Goal: Check status: Check status

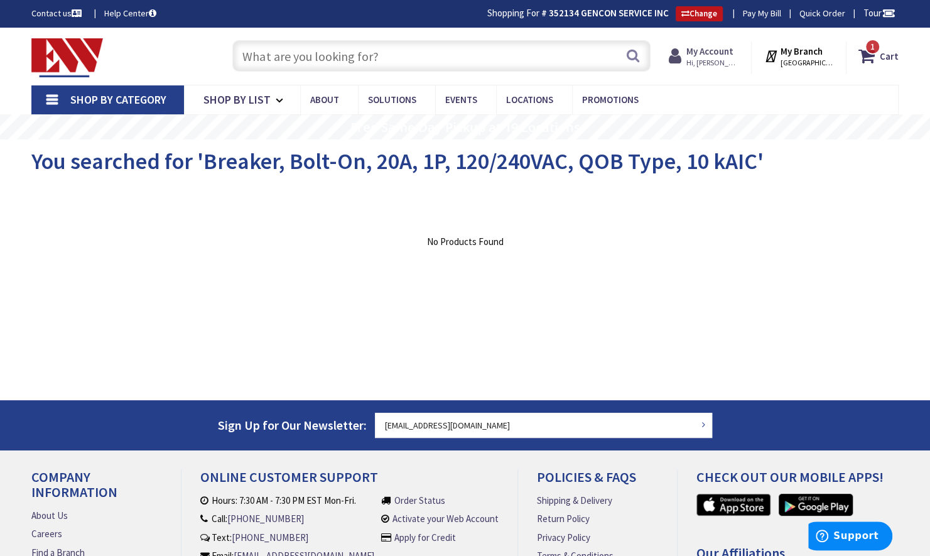
click at [719, 50] on strong "My Account" at bounding box center [708, 51] width 47 height 12
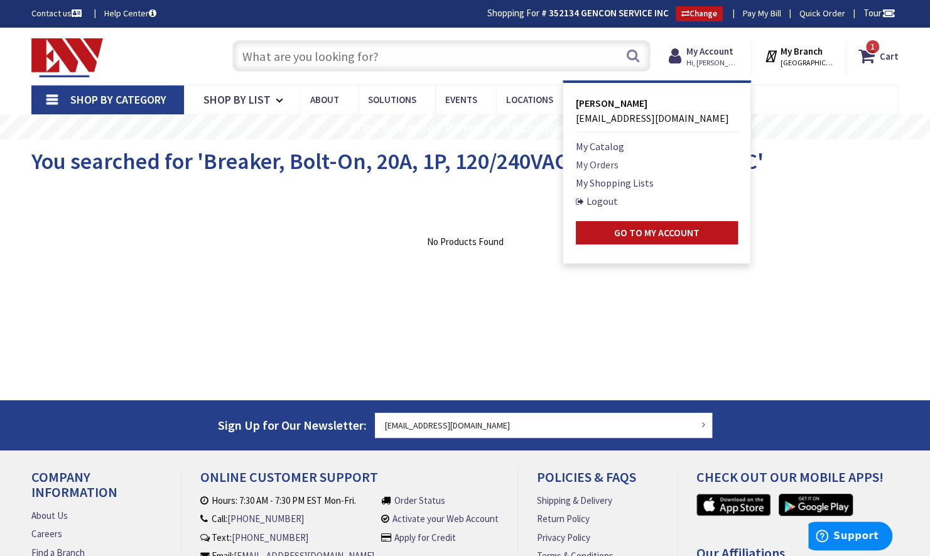
click at [618, 161] on link "My Orders" at bounding box center [597, 164] width 43 height 15
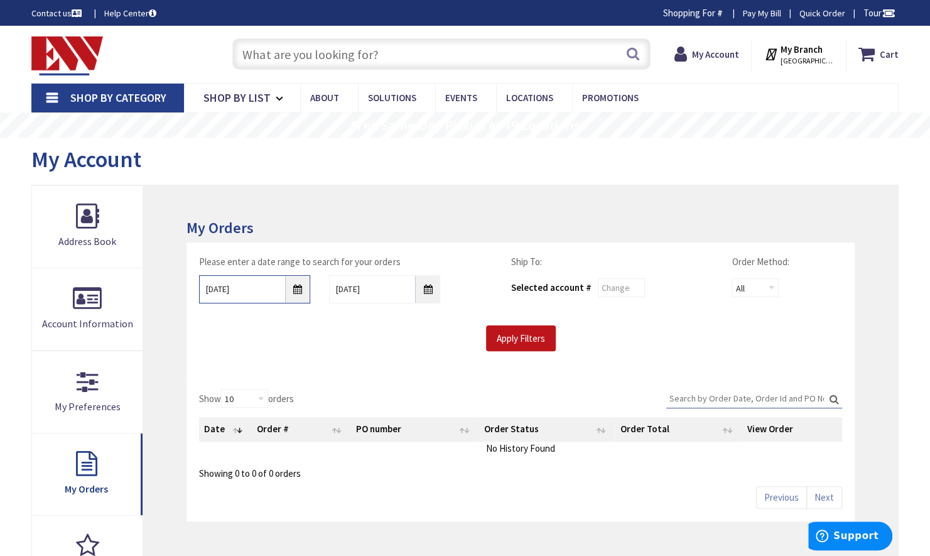
click at [273, 290] on input "9/29/2025" at bounding box center [254, 289] width 111 height 28
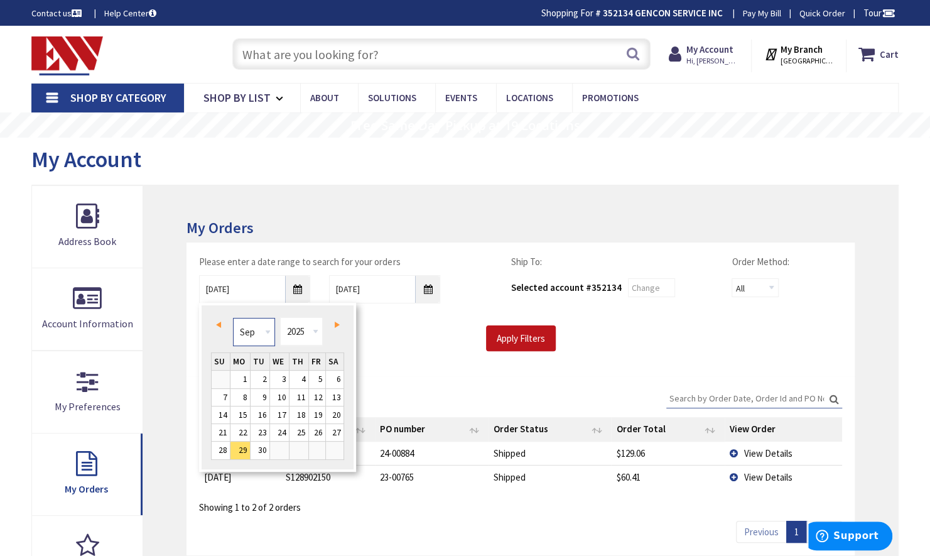
click at [269, 333] on select "Jan Feb Mar Apr May Jun Jul Aug Sep Oct Nov Dec" at bounding box center [254, 332] width 42 height 28
type input "01/28/2025"
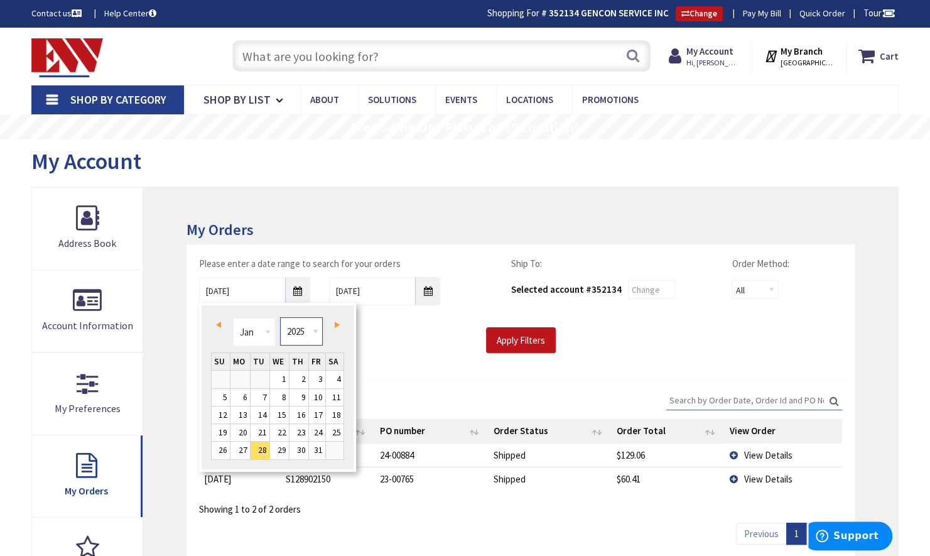
click at [314, 334] on select "1980 1981 1982 1983 1984 1985 1986 1987 1988 1989 1990 1991 1992 1993 1994 1995…" at bounding box center [301, 331] width 42 height 28
click at [412, 348] on div "Apply Filters" at bounding box center [521, 340] width 662 height 26
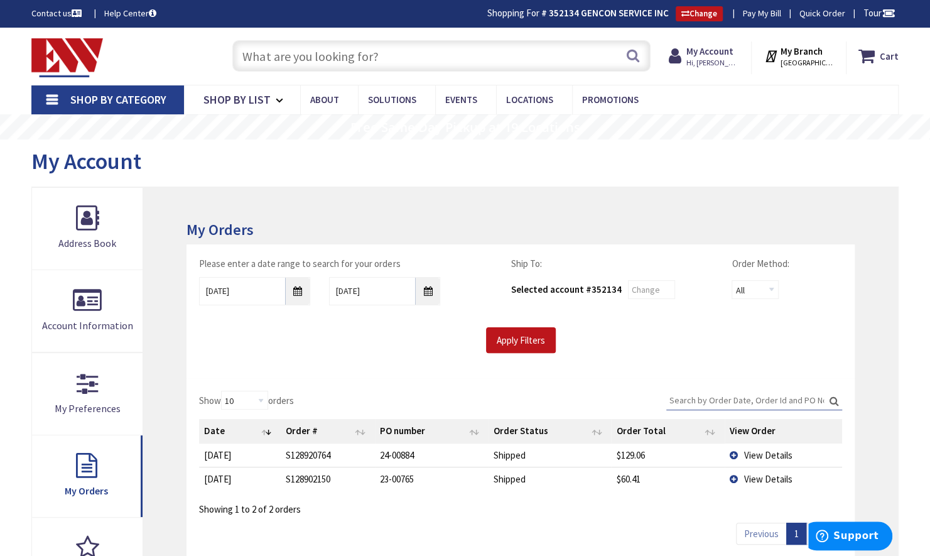
click at [743, 399] on input "Search:" at bounding box center [754, 399] width 176 height 19
click at [743, 395] on input "Search:" at bounding box center [754, 399] width 176 height 19
click at [518, 343] on input "Apply Filters" at bounding box center [521, 340] width 70 height 26
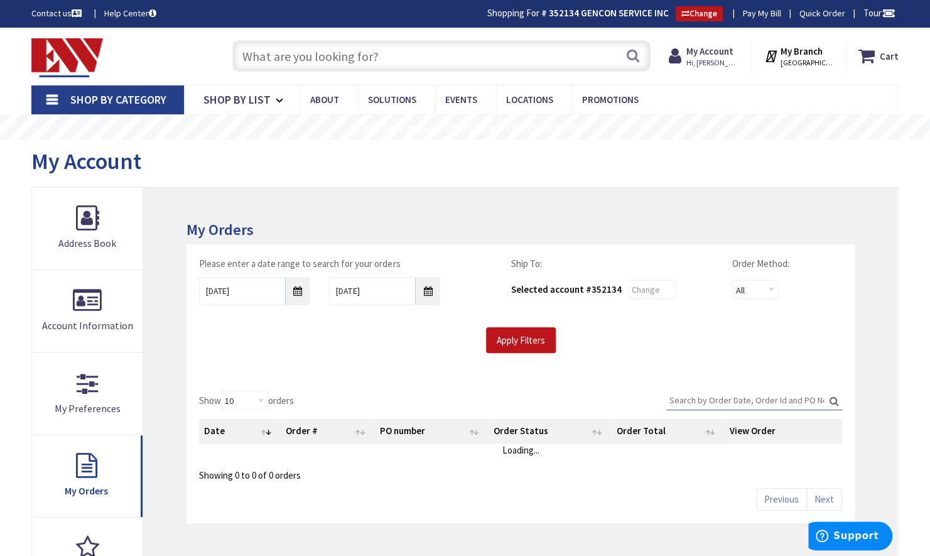
click at [711, 398] on input "Search:" at bounding box center [754, 399] width 176 height 19
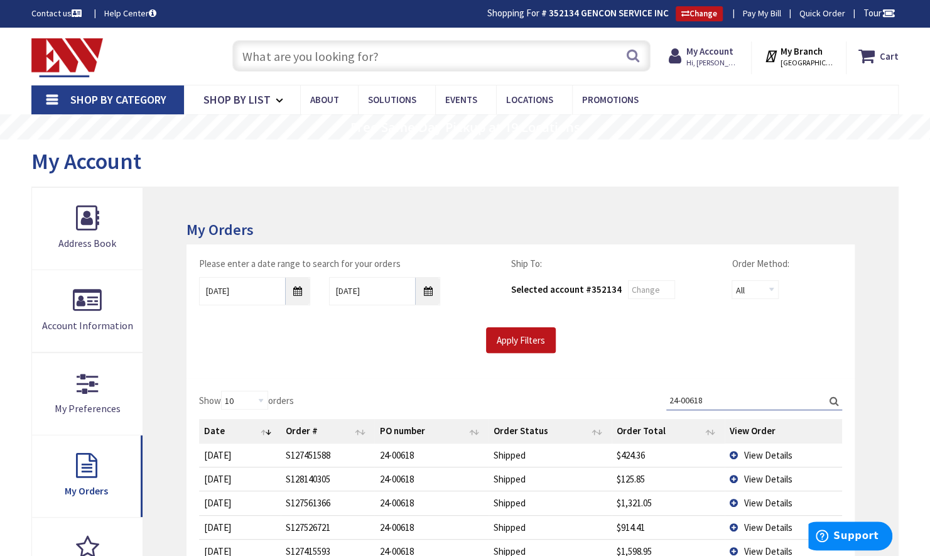
type input "24-00618"
click at [837, 395] on label "Search: 24-00618" at bounding box center [754, 399] width 176 height 19
click at [837, 395] on input "24-00618" at bounding box center [754, 399] width 176 height 19
click at [829, 403] on input "24-00618" at bounding box center [754, 399] width 176 height 19
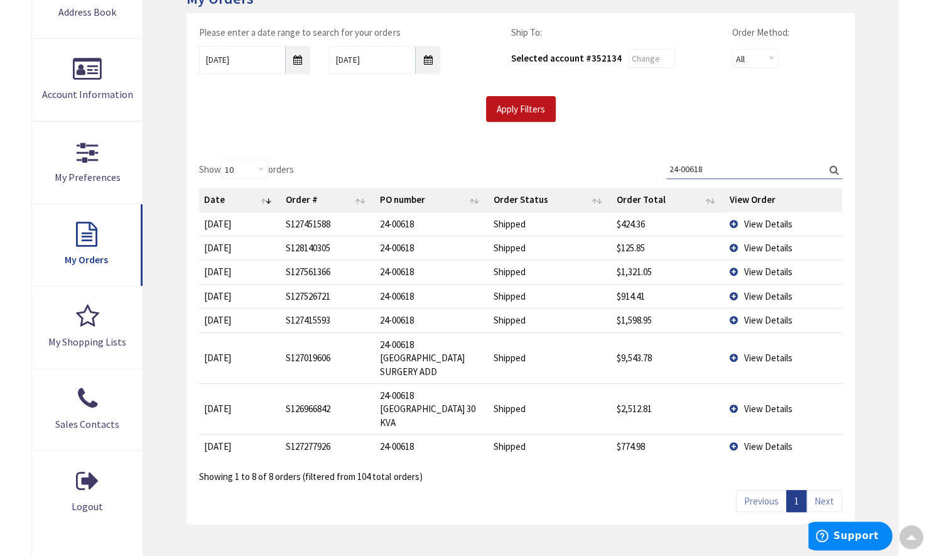
scroll to position [251, 0]
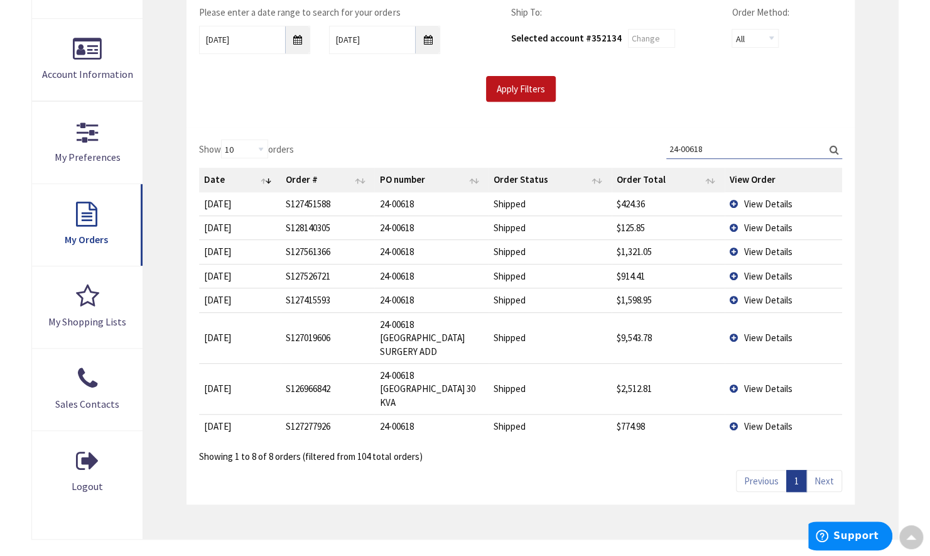
click at [826, 470] on link "Next" at bounding box center [824, 481] width 36 height 22
click at [766, 202] on span "View Details" at bounding box center [768, 204] width 48 height 12
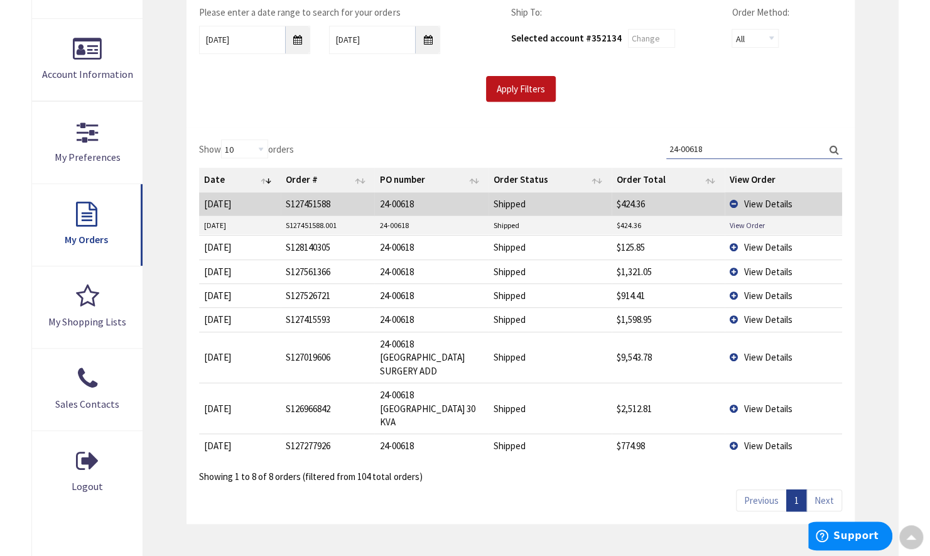
click at [761, 201] on span "View Details" at bounding box center [768, 204] width 48 height 12
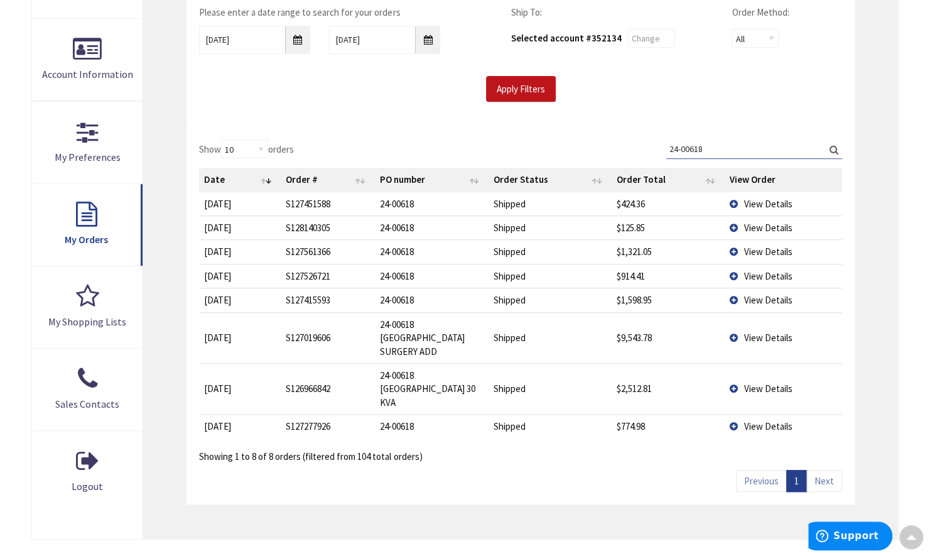
click at [752, 225] on span "View Details" at bounding box center [768, 228] width 48 height 12
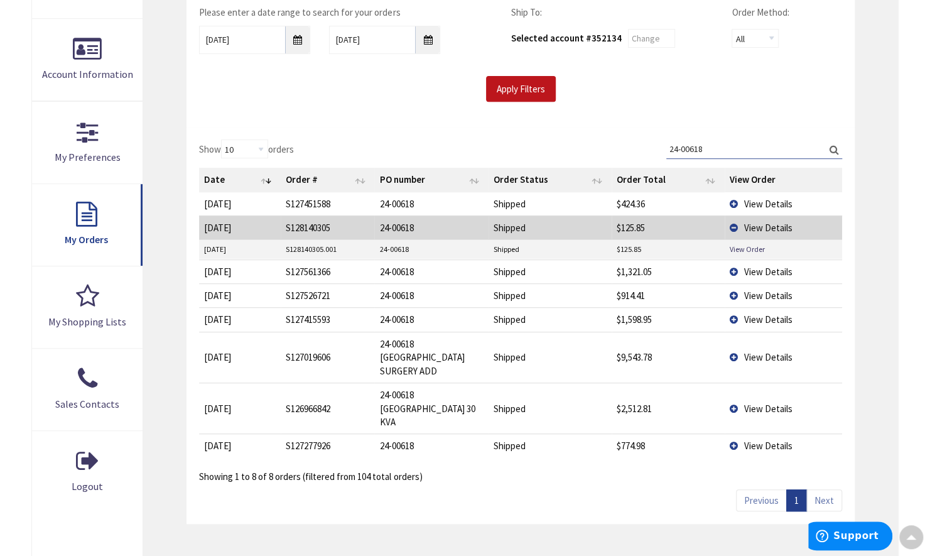
click at [749, 225] on span "View Details" at bounding box center [768, 228] width 48 height 12
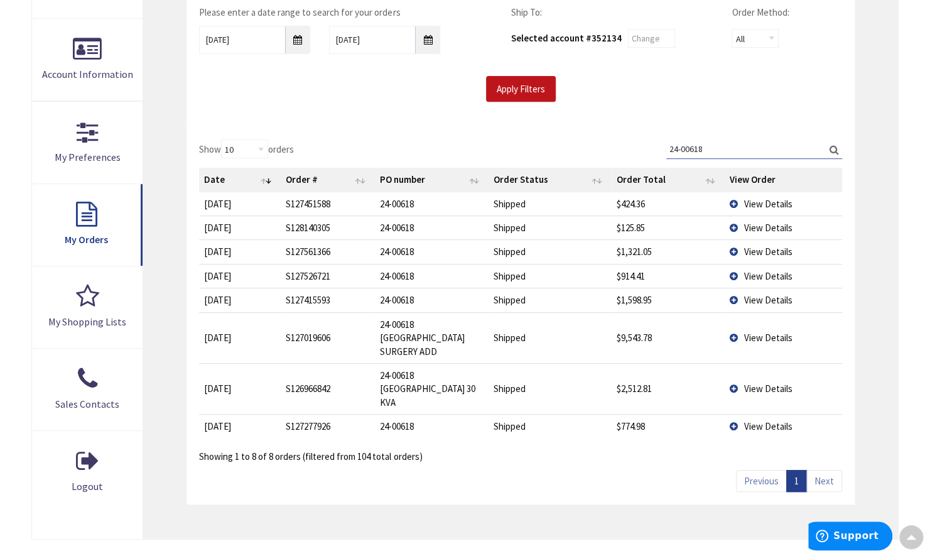
click at [746, 250] on span "View Details" at bounding box center [768, 251] width 48 height 12
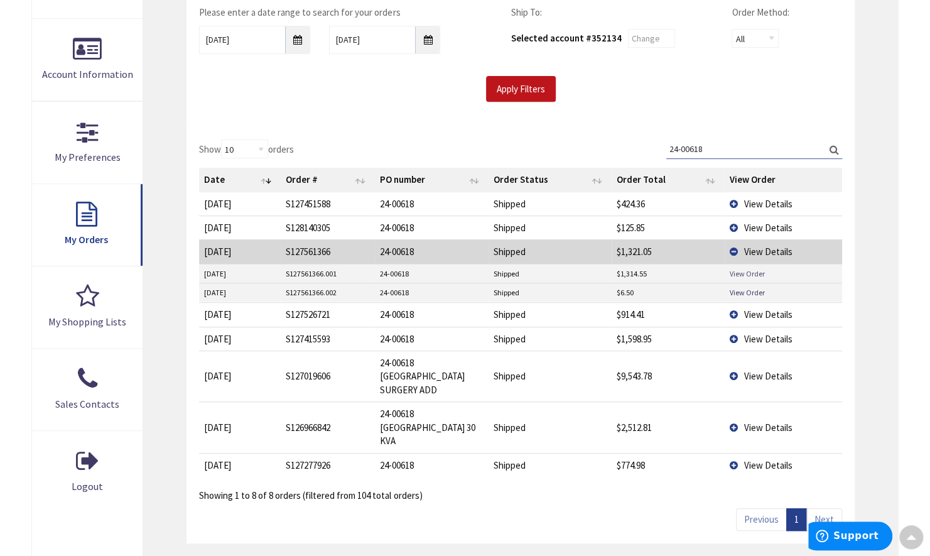
click at [739, 268] on link "View Order" at bounding box center [746, 273] width 35 height 11
click at [765, 222] on span "View Details" at bounding box center [768, 228] width 48 height 12
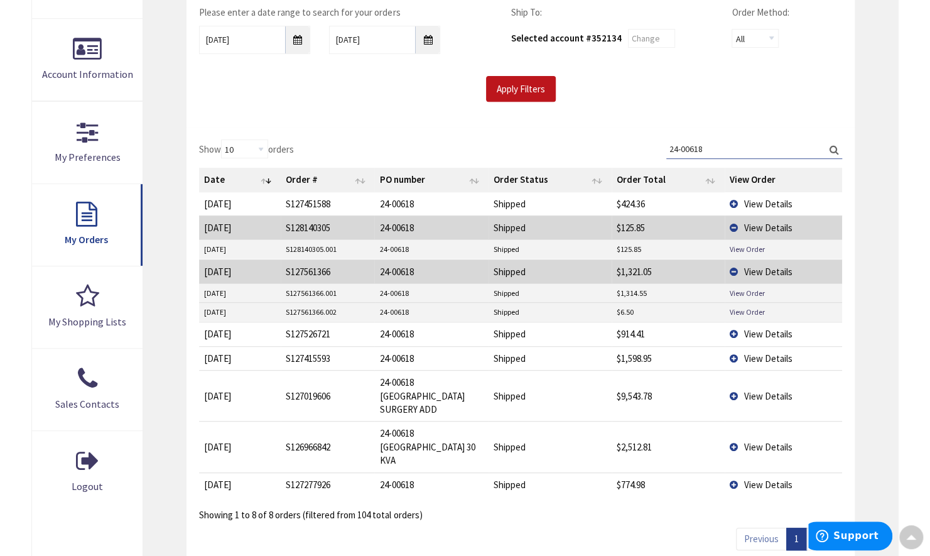
click at [763, 222] on span "View Details" at bounding box center [768, 228] width 48 height 12
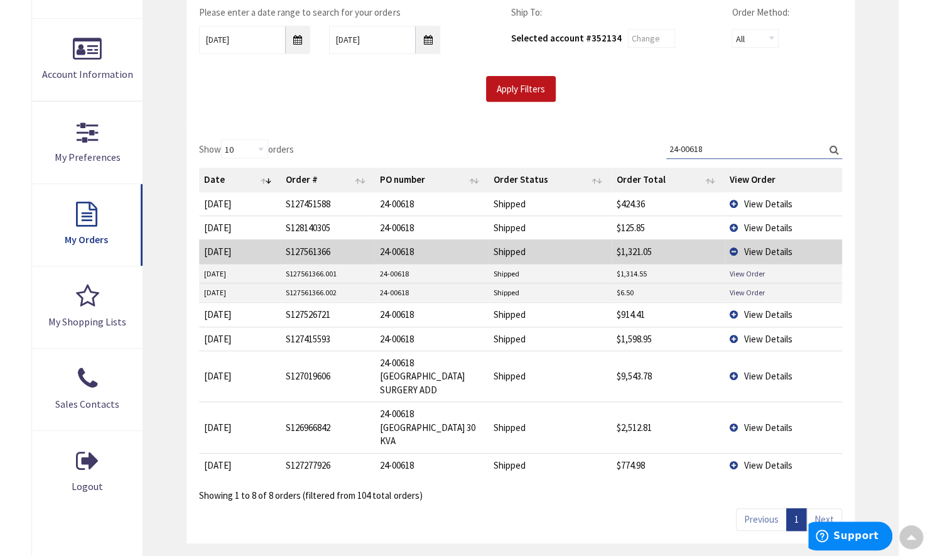
click at [760, 370] on span "View Details" at bounding box center [768, 376] width 48 height 12
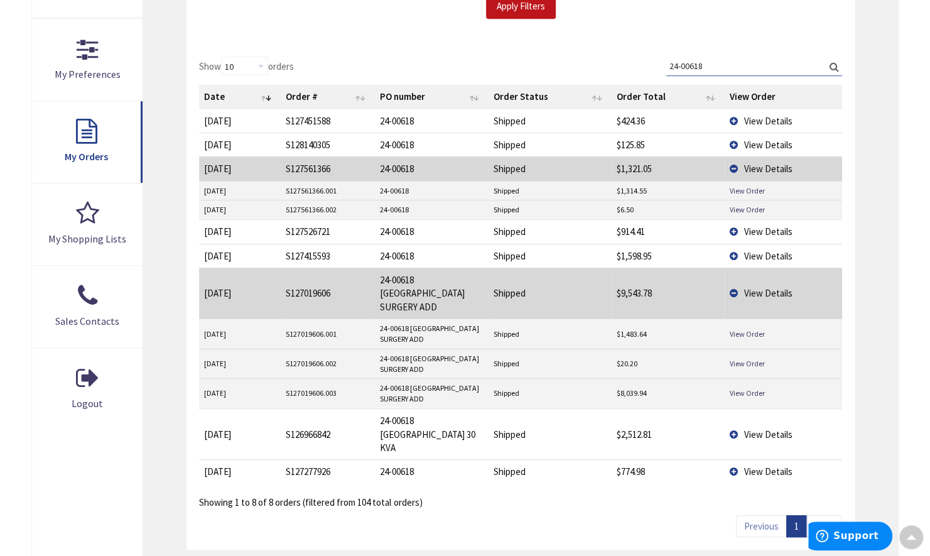
scroll to position [377, 0]
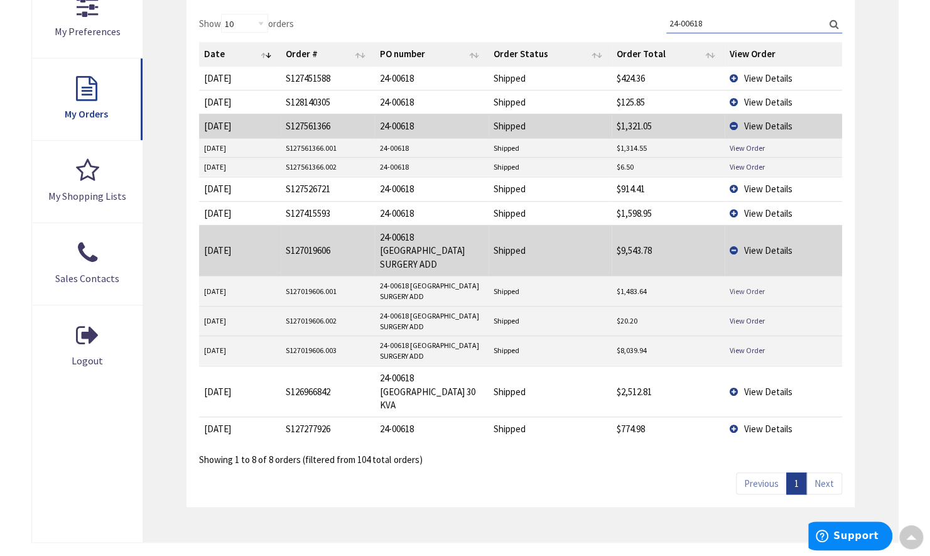
click at [746, 286] on link "View Order" at bounding box center [746, 291] width 35 height 11
click at [739, 286] on link "View Order" at bounding box center [746, 291] width 35 height 11
click at [763, 385] on span "View Details" at bounding box center [768, 391] width 48 height 12
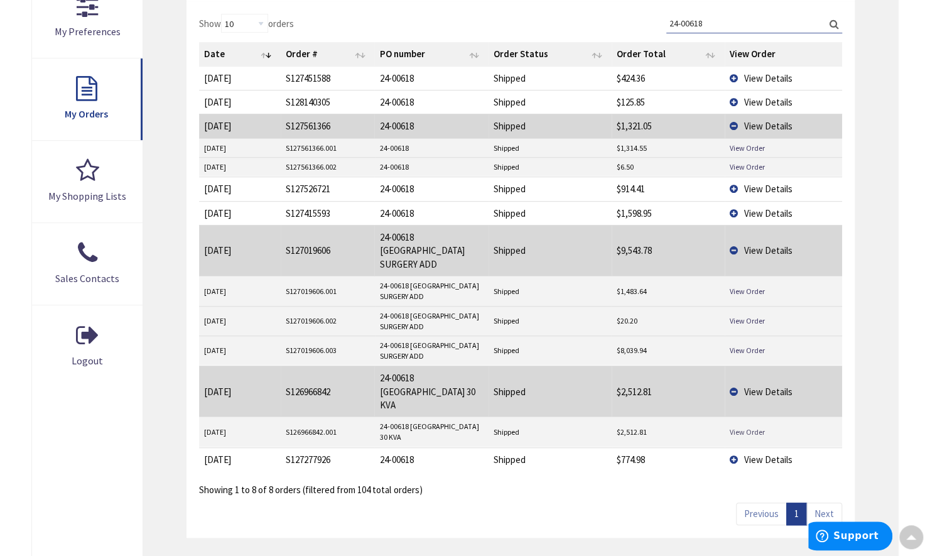
click at [744, 426] on link "View Order" at bounding box center [746, 431] width 35 height 11
click at [754, 385] on span "View Details" at bounding box center [768, 391] width 48 height 12
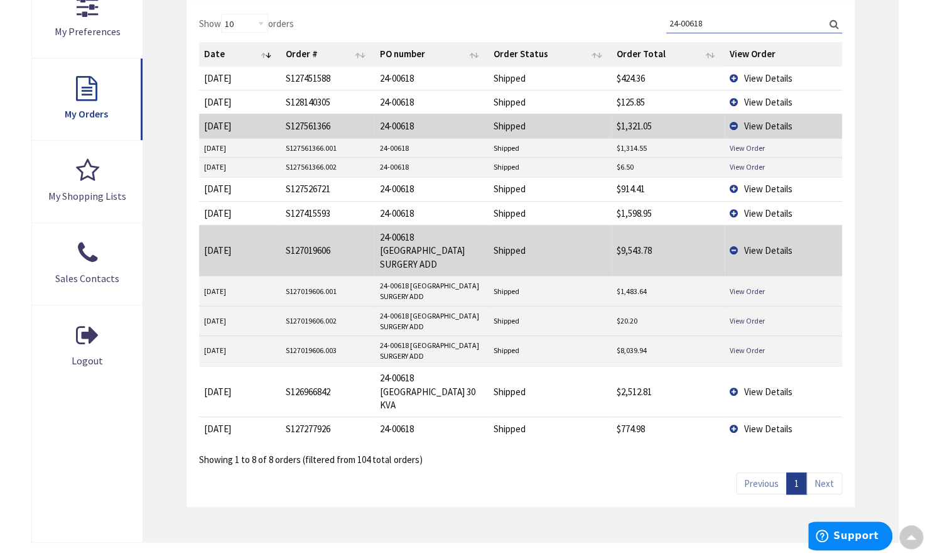
click at [765, 210] on span "View Details" at bounding box center [768, 213] width 48 height 12
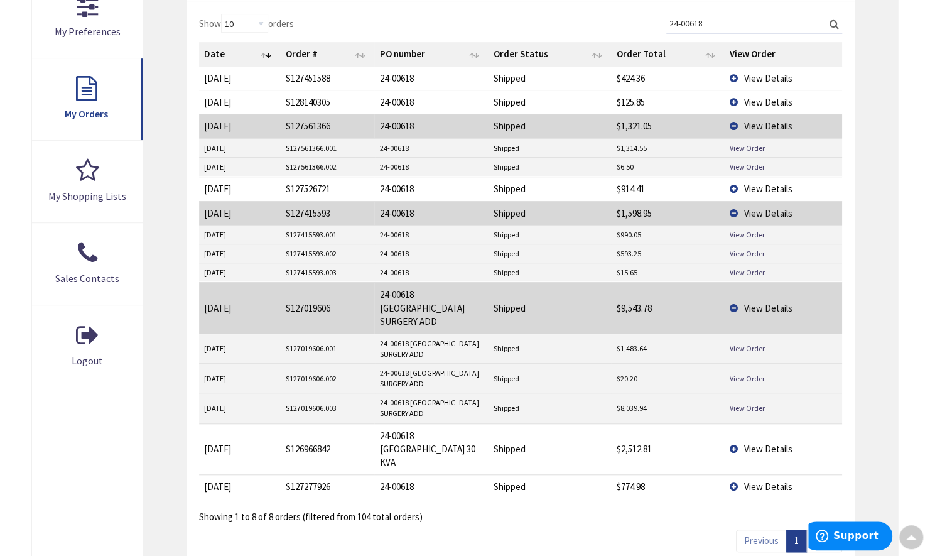
click at [745, 207] on span "View Details" at bounding box center [768, 213] width 48 height 12
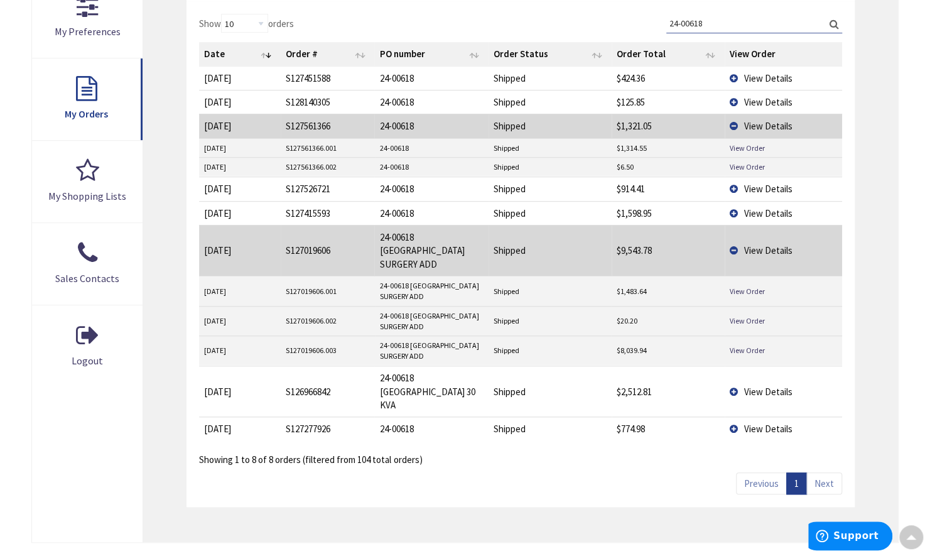
click at [745, 207] on span "View Details" at bounding box center [768, 213] width 48 height 12
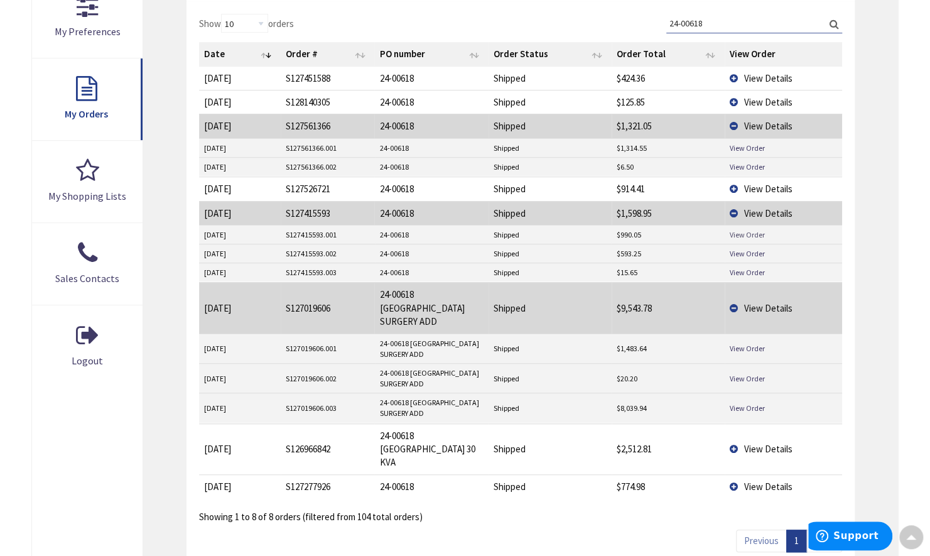
click at [741, 231] on link "View Order" at bounding box center [746, 234] width 35 height 11
click at [753, 251] on link "View Order" at bounding box center [746, 253] width 35 height 11
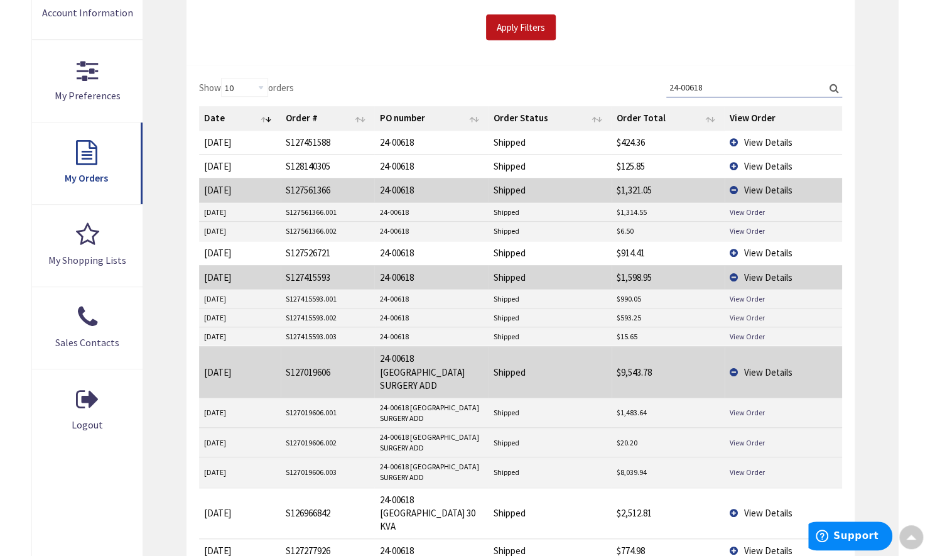
scroll to position [251, 0]
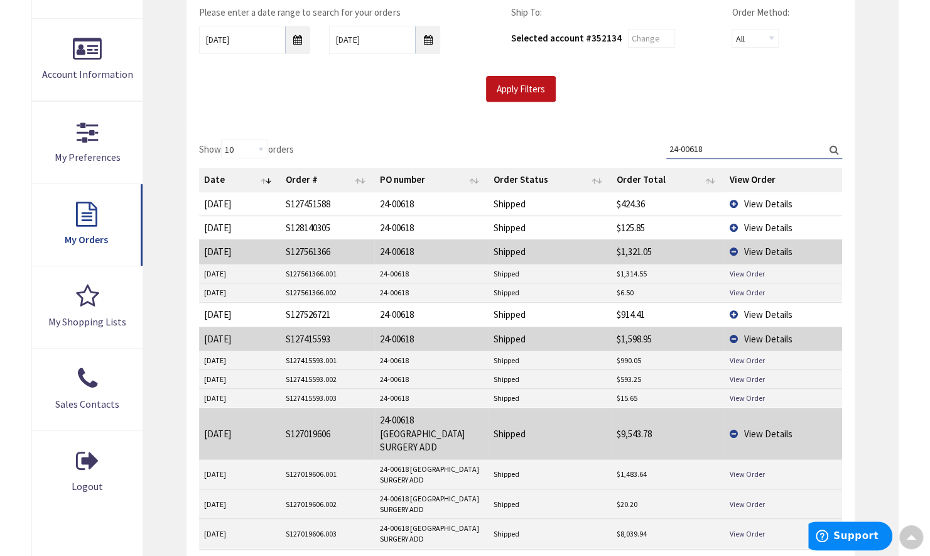
click at [754, 334] on span "View Details" at bounding box center [768, 339] width 48 height 12
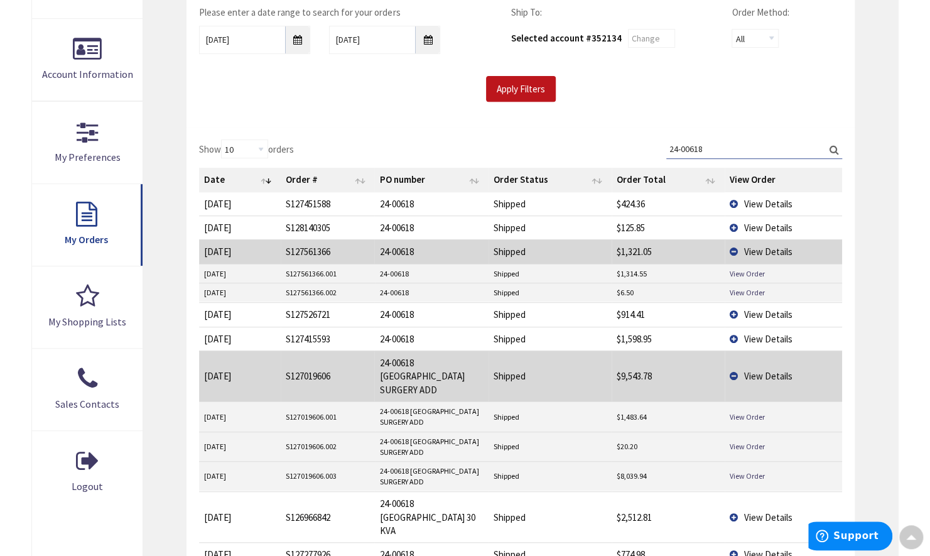
click at [787, 222] on span "View Details" at bounding box center [768, 228] width 48 height 12
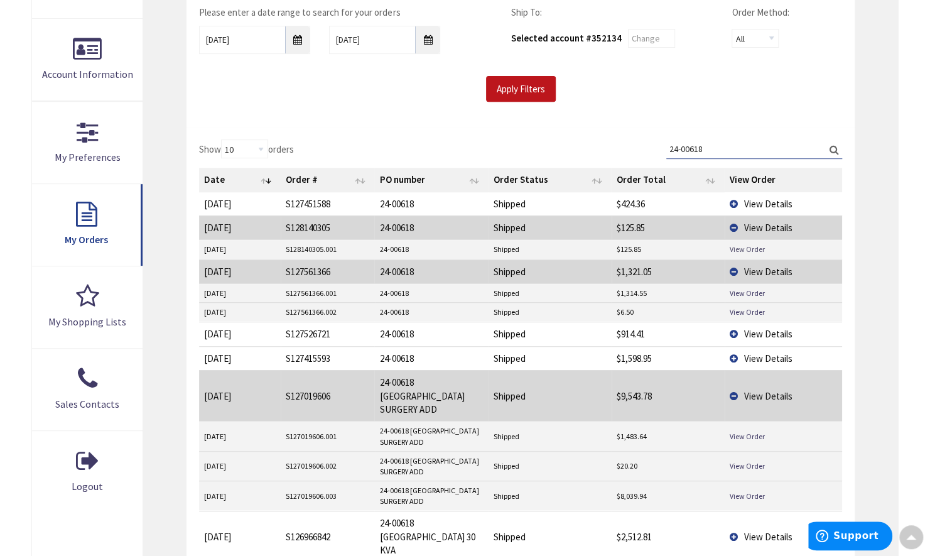
click at [737, 248] on link "View Order" at bounding box center [746, 249] width 35 height 11
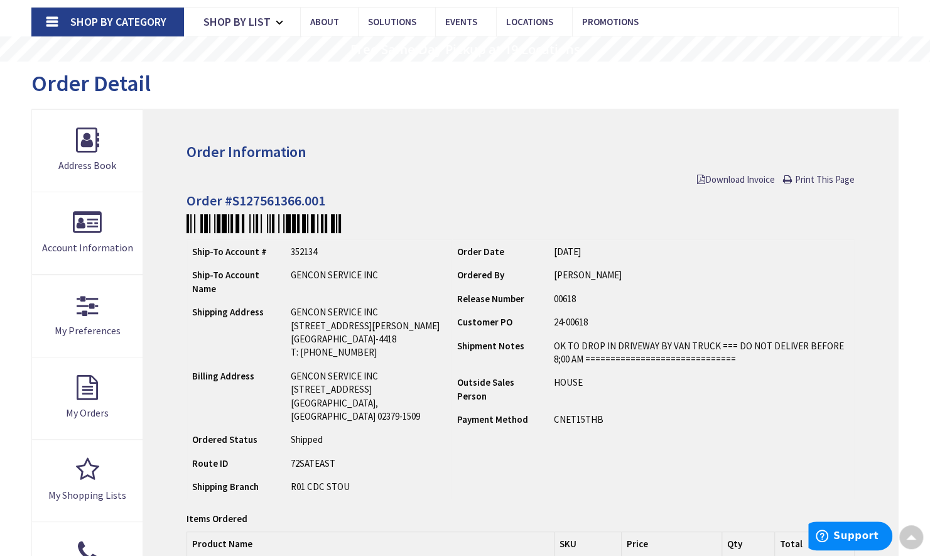
scroll to position [67, 0]
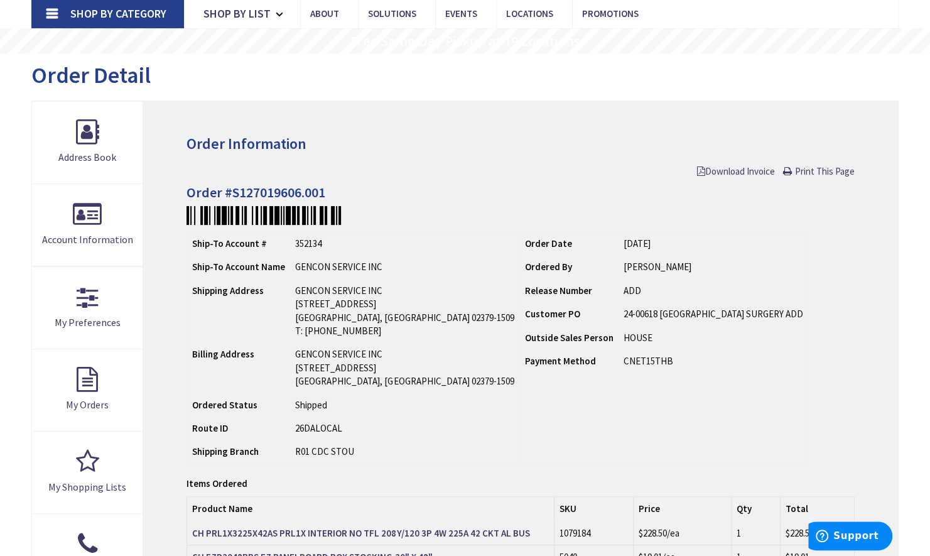
scroll to position [126, 0]
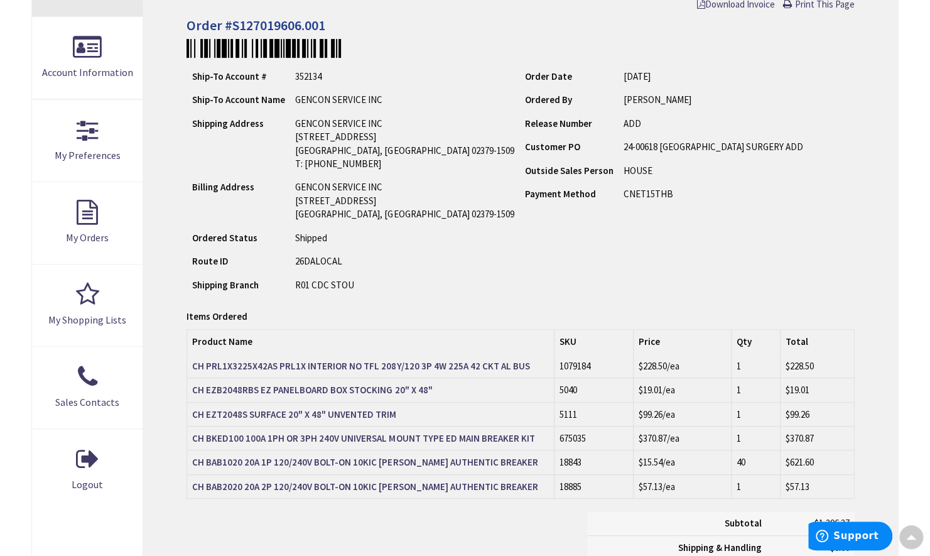
scroll to position [252, 0]
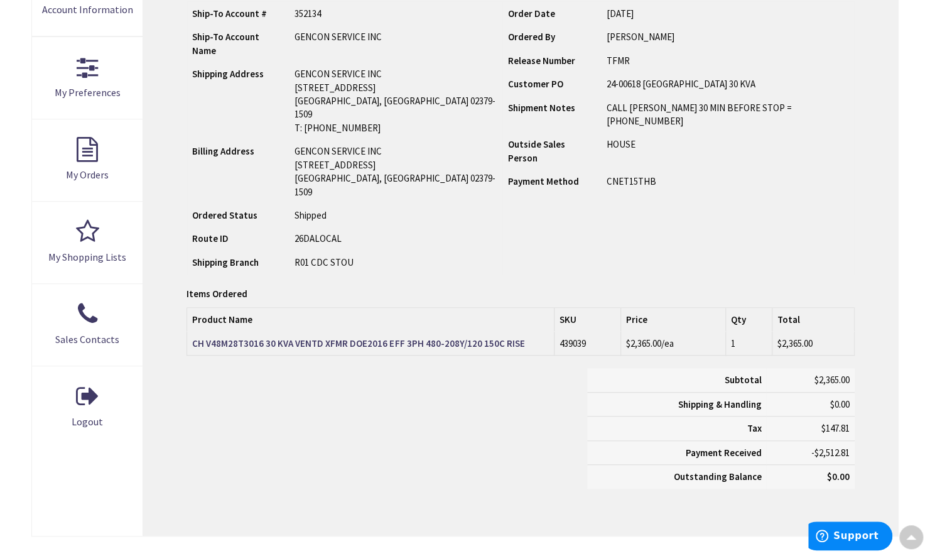
scroll to position [315, 0]
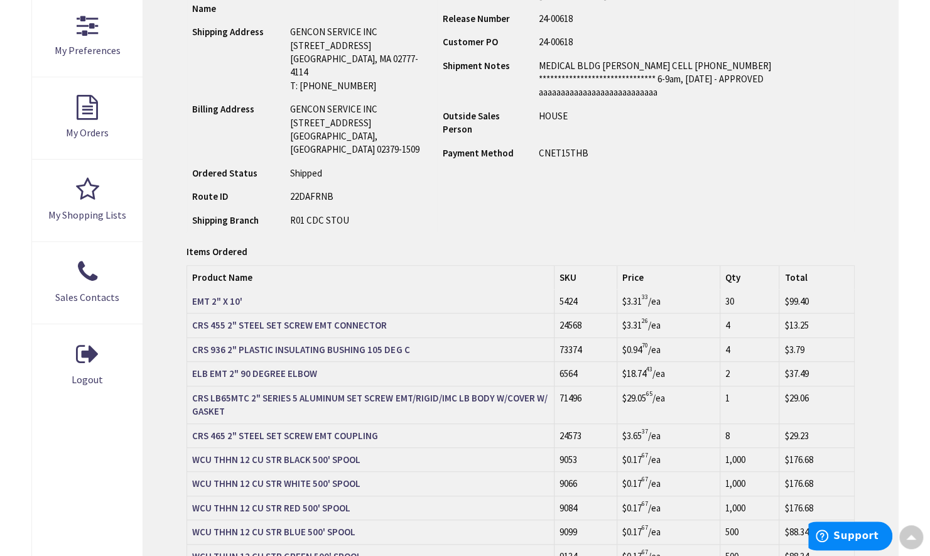
scroll to position [208, 0]
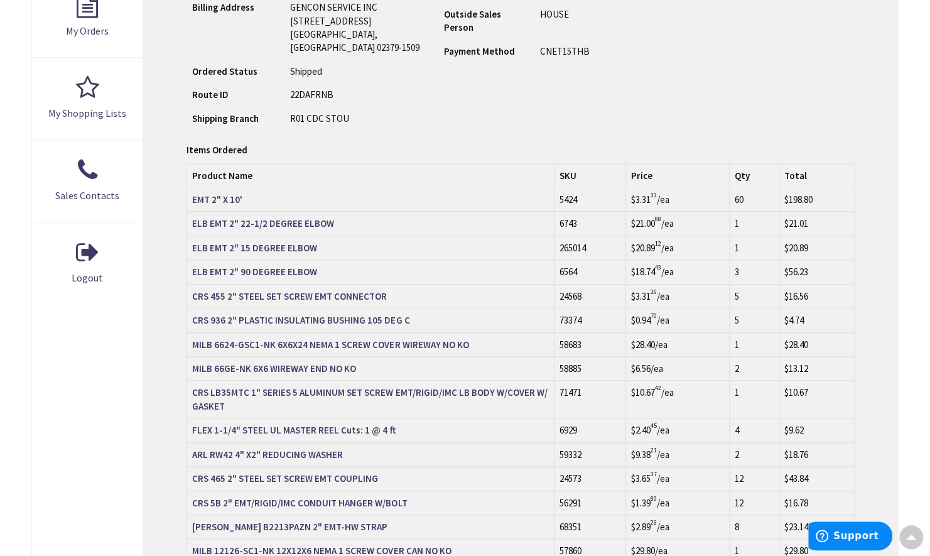
scroll to position [252, 0]
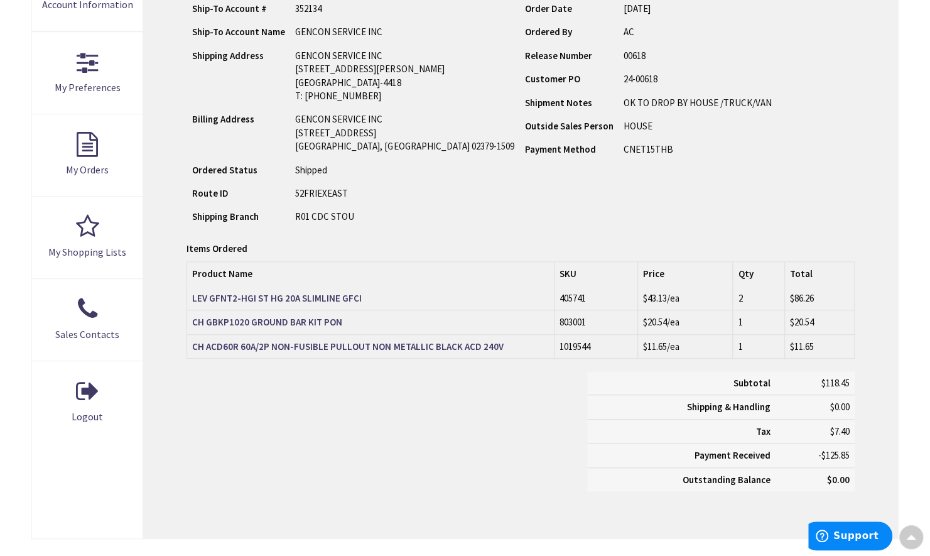
scroll to position [190, 0]
